Goal: Task Accomplishment & Management: Use online tool/utility

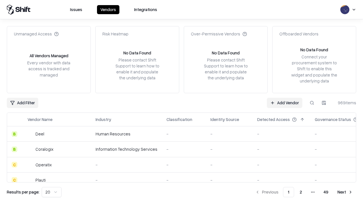
click at [284, 103] on link "Add Vendor" at bounding box center [284, 103] width 35 height 10
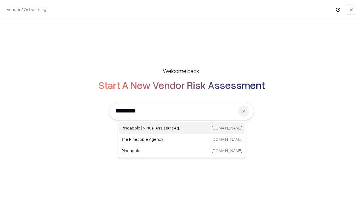
click at [182, 128] on div "Pineapple | Virtual Assistant Agency [DOMAIN_NAME]" at bounding box center [181, 127] width 125 height 11
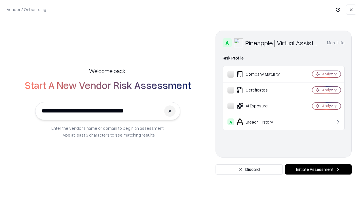
type input "**********"
click at [318, 169] on button "Initiate Assessment" at bounding box center [318, 169] width 67 height 10
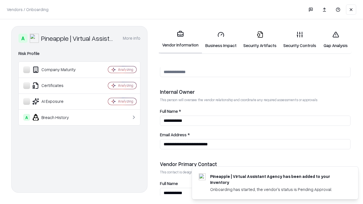
scroll to position [294, 0]
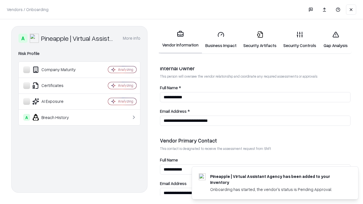
click at [221, 40] on link "Business Impact" at bounding box center [221, 40] width 38 height 26
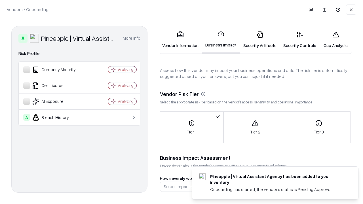
click at [335, 40] on link "Gap Analysis" at bounding box center [335, 40] width 32 height 26
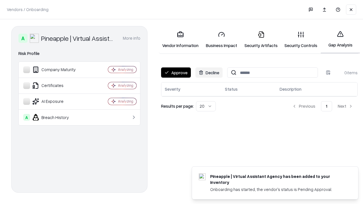
click at [176, 73] on button "Approve" at bounding box center [176, 72] width 30 height 10
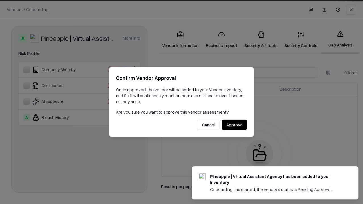
click at [234, 125] on button "Approve" at bounding box center [234, 125] width 25 height 10
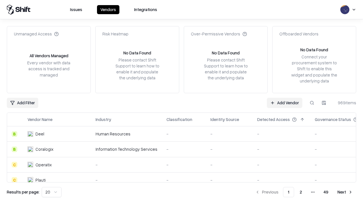
type input "**********"
click at [284, 103] on link "Add Vendor" at bounding box center [284, 103] width 35 height 10
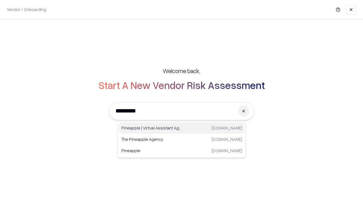
click at [182, 128] on div "Pineapple | Virtual Assistant Agency [DOMAIN_NAME]" at bounding box center [181, 127] width 125 height 11
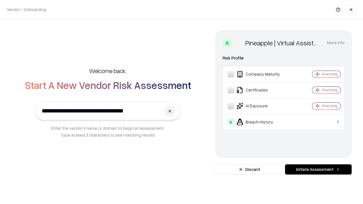
type input "**********"
click at [318, 169] on button "Initiate Assessment" at bounding box center [318, 169] width 67 height 10
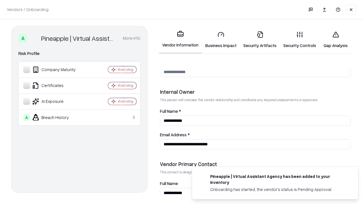
scroll to position [294, 0]
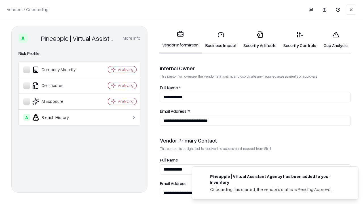
click at [335, 40] on link "Gap Analysis" at bounding box center [335, 40] width 32 height 26
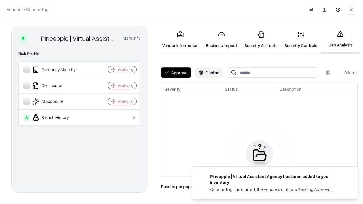
click at [176, 73] on button "Approve" at bounding box center [176, 72] width 30 height 10
